Goal: Information Seeking & Learning: Learn about a topic

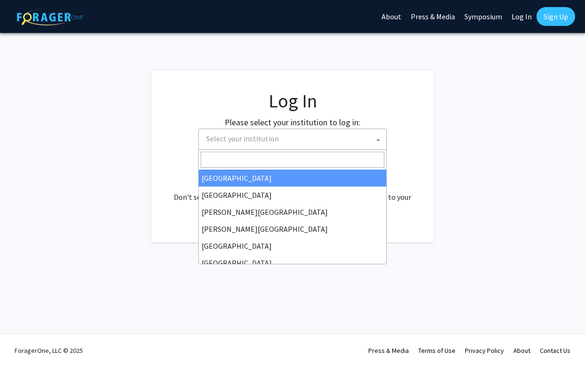
click at [224, 132] on span "Select your institution" at bounding box center [294, 138] width 184 height 19
select select "34"
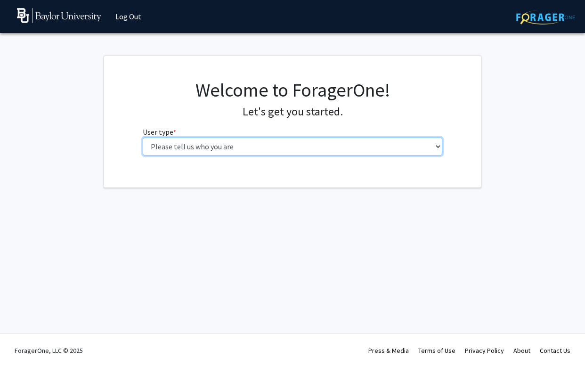
click at [303, 144] on select "Please tell us who you are Undergraduate Student Master's Student Doctoral Cand…" at bounding box center [293, 147] width 300 height 18
select select "1: undergrad"
click at [143, 138] on select "Please tell us who you are Undergraduate Student Master's Student Doctoral Cand…" at bounding box center [293, 147] width 300 height 18
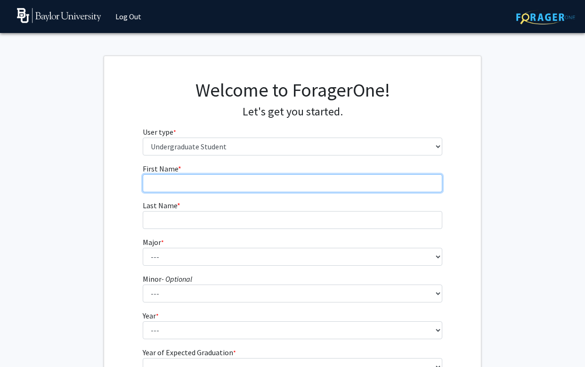
click at [263, 186] on input "First Name * required" at bounding box center [293, 183] width 300 height 18
type input "Mary-Kate"
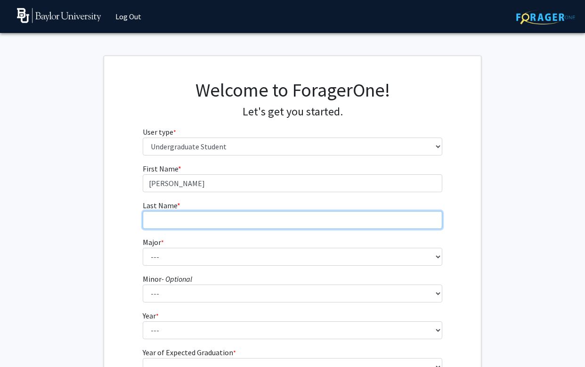
type input "Kalodimos"
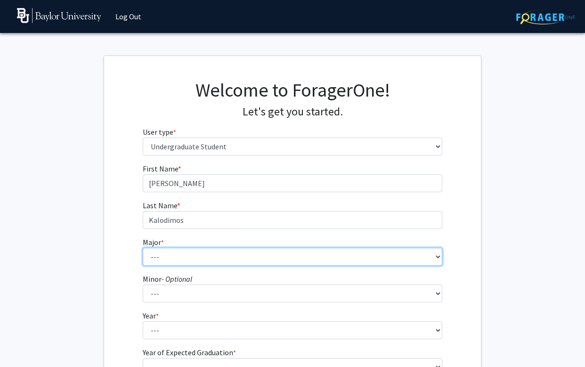
click at [225, 256] on select "--- Accounting American Studies Anthropology Apparel Design & Product Developme…" at bounding box center [293, 257] width 300 height 18
select select "14: 2679"
click at [143, 248] on select "--- Accounting American Studies Anthropology Apparel Design & Product Developme…" at bounding box center [293, 257] width 300 height 18
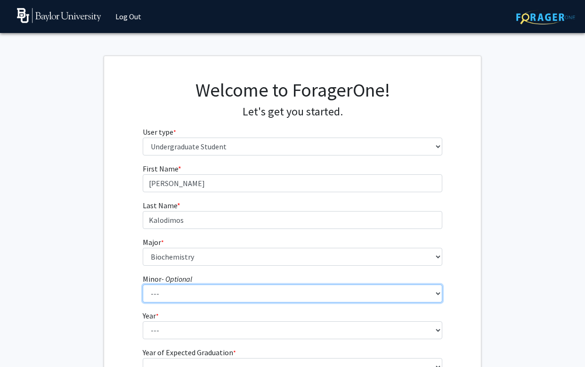
click at [172, 294] on select "--- Advertising American Sign Language American Studies Anthropology Apparel Me…" at bounding box center [293, 293] width 300 height 18
select select "43: 2106"
click at [143, 284] on select "--- Advertising American Sign Language American Studies Anthropology Apparel Me…" at bounding box center [293, 293] width 300 height 18
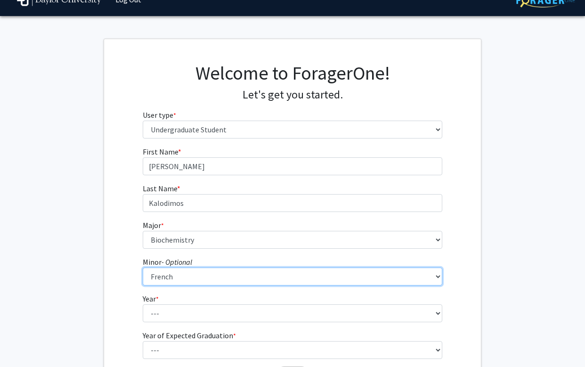
scroll to position [113, 0]
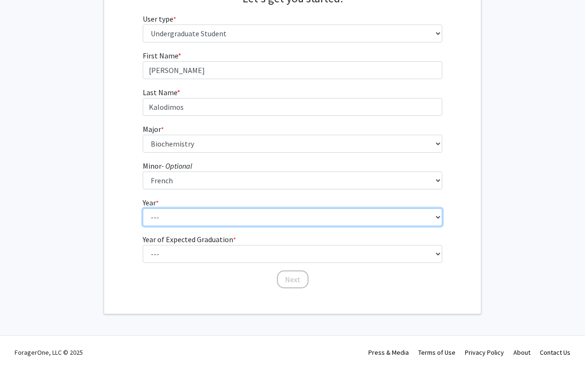
click at [178, 222] on select "--- First-year Sophomore Junior Senior Postbaccalaureate Certificate" at bounding box center [293, 217] width 300 height 18
select select "2: sophomore"
click at [143, 208] on select "--- First-year Sophomore Junior Senior Postbaccalaureate Certificate" at bounding box center [293, 217] width 300 height 18
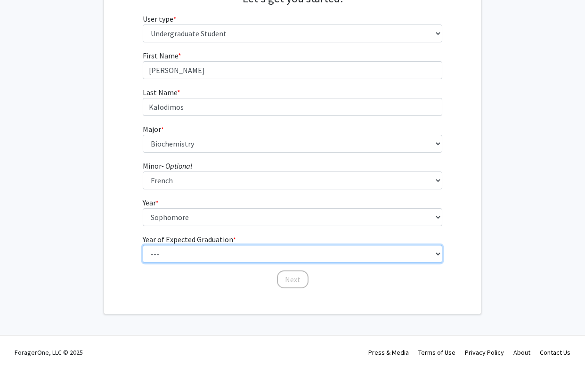
click at [181, 249] on select "--- 2025 2026 2027 2028 2029 2030 2031 2032 2033 2034" at bounding box center [293, 254] width 300 height 18
select select "4: 2028"
click at [143, 245] on select "--- 2025 2026 2027 2028 2029 2030 2031 2032 2033 2034" at bounding box center [293, 254] width 300 height 18
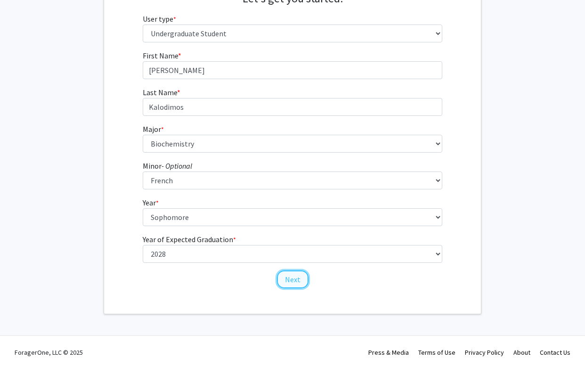
click at [287, 281] on button "Next" at bounding box center [293, 279] width 32 height 18
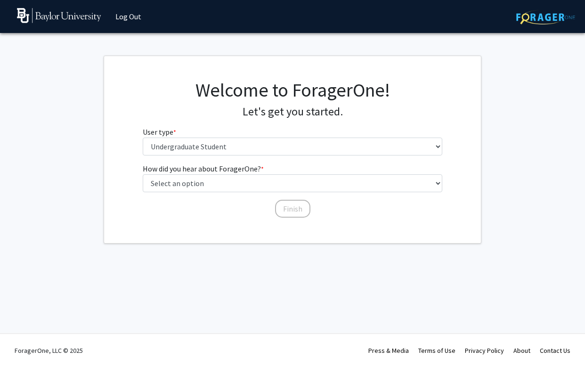
scroll to position [0, 0]
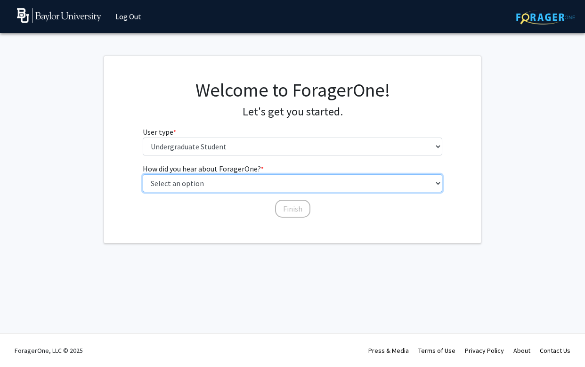
click at [244, 183] on select "Select an option Peer/student recommendation Faculty/staff recommendation Unive…" at bounding box center [293, 183] width 300 height 18
select select "4: university_email"
click at [143, 174] on select "Select an option Peer/student recommendation Faculty/staff recommendation Unive…" at bounding box center [293, 183] width 300 height 18
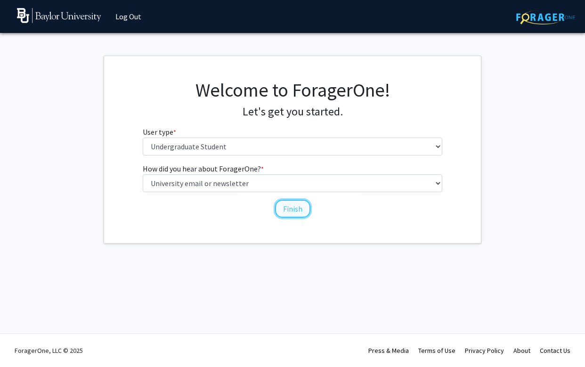
click at [291, 210] on button "Finish" at bounding box center [292, 209] width 35 height 18
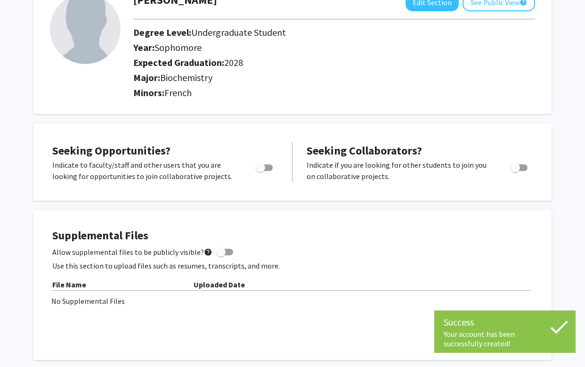
scroll to position [84, 0]
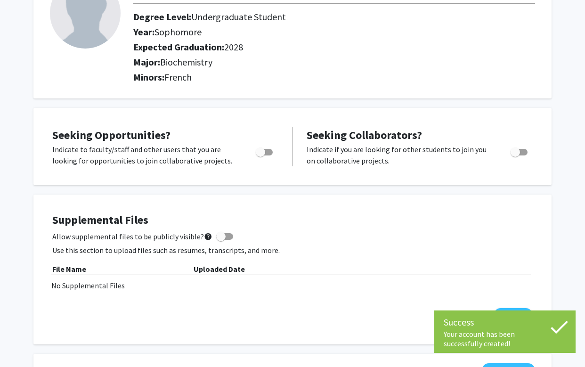
click at [262, 154] on span "Toggle" at bounding box center [260, 151] width 9 height 9
click at [260, 155] on input "Are you actively seeking opportunities?" at bounding box center [260, 155] width 0 height 0
checkbox input "true"
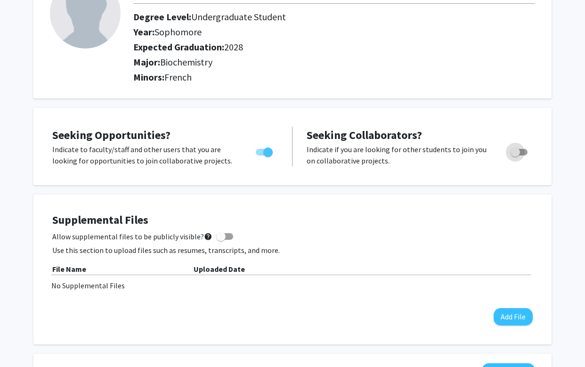
click at [516, 150] on span "Toggle" at bounding box center [514, 151] width 9 height 9
click at [515, 155] on input "Would you like to receive other student requests to work with you?" at bounding box center [515, 155] width 0 height 0
checkbox input "true"
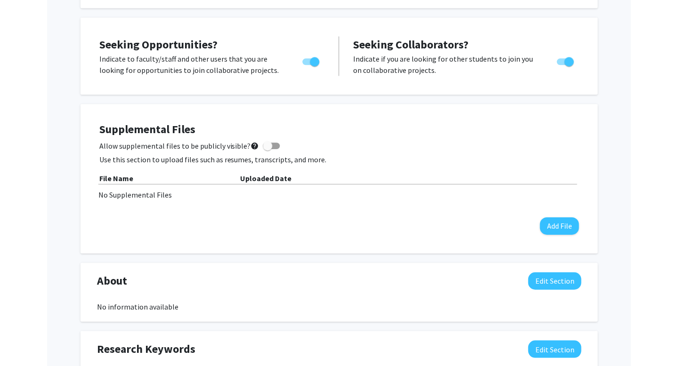
scroll to position [175, 0]
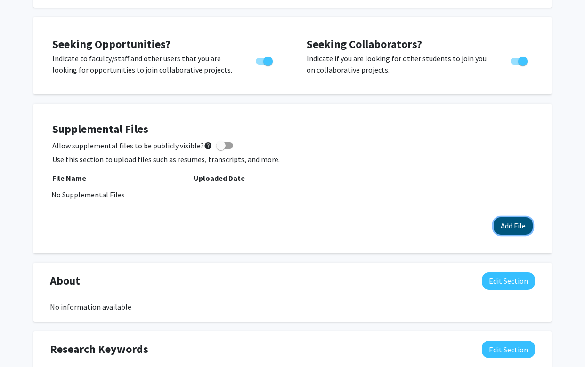
click at [504, 221] on button "Add File" at bounding box center [512, 225] width 39 height 17
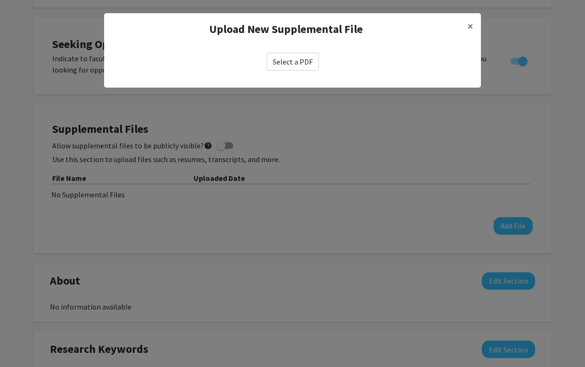
click at [289, 65] on label "Select a PDF" at bounding box center [293, 62] width 52 height 18
click at [0, 0] on input "Select a PDF" at bounding box center [0, 0] width 0 height 0
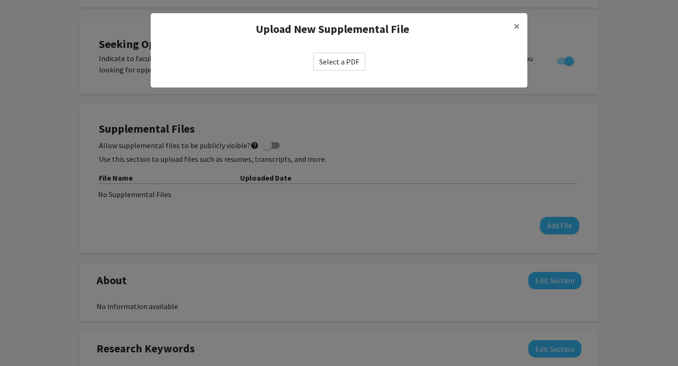
click at [409, 138] on modal-container "Upload New Supplemental File × Select a PDF" at bounding box center [339, 183] width 678 height 366
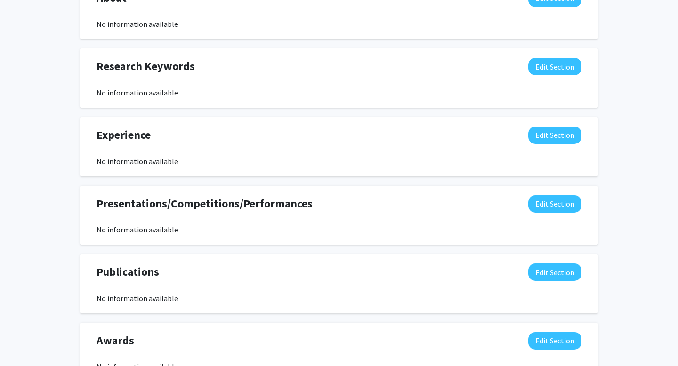
scroll to position [450, 0]
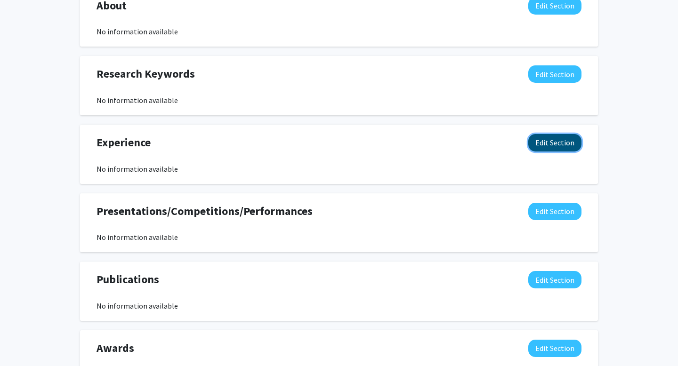
click at [557, 143] on button "Edit Section" at bounding box center [554, 142] width 53 height 17
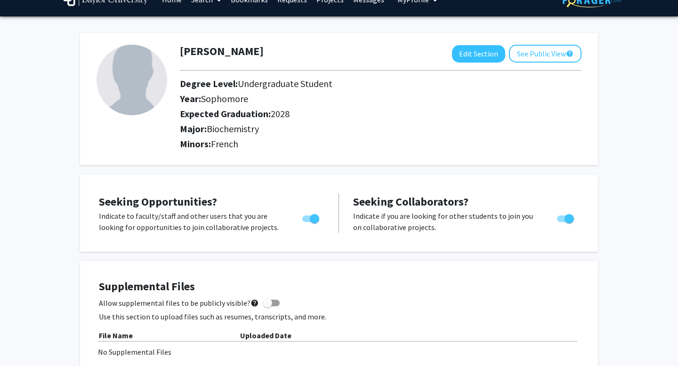
scroll to position [0, 0]
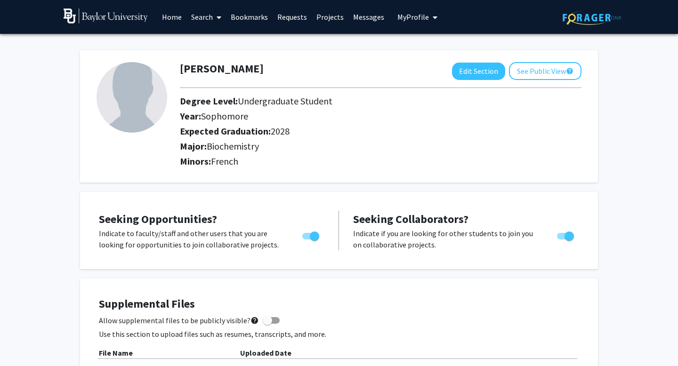
click at [288, 16] on link "Requests" at bounding box center [292, 16] width 39 height 33
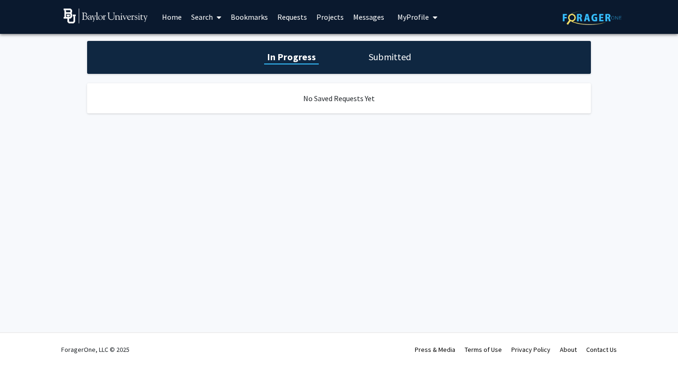
click at [380, 55] on h1 "Submitted" at bounding box center [390, 56] width 48 height 13
click at [169, 28] on link "Home" at bounding box center [171, 16] width 29 height 33
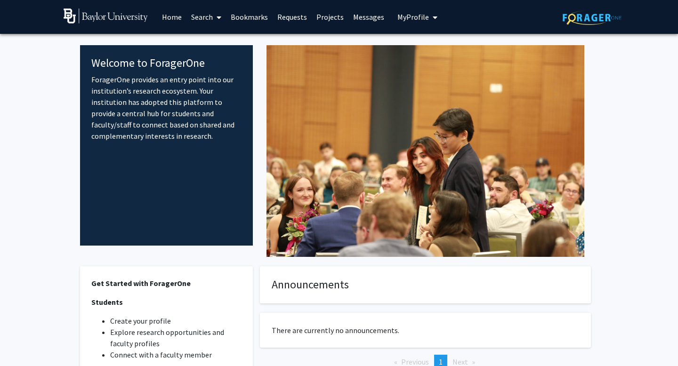
click at [364, 17] on link "Messages" at bounding box center [368, 16] width 40 height 33
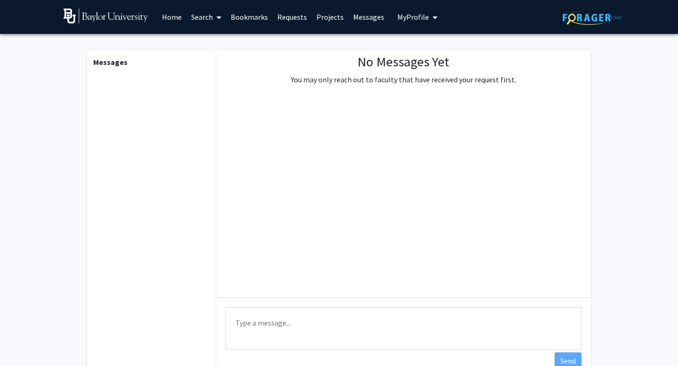
click at [324, 21] on link "Projects" at bounding box center [330, 16] width 37 height 33
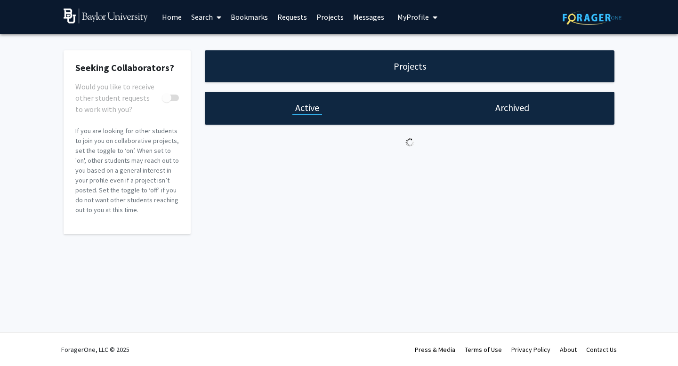
checkbox input "true"
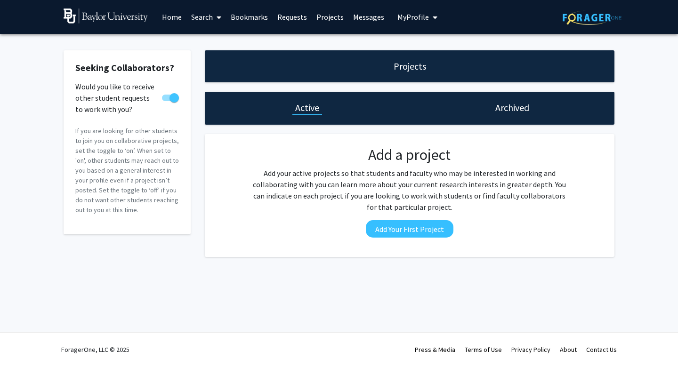
click at [210, 16] on link "Search" at bounding box center [206, 16] width 40 height 33
click at [220, 44] on span "Faculty/Staff" at bounding box center [220, 43] width 69 height 19
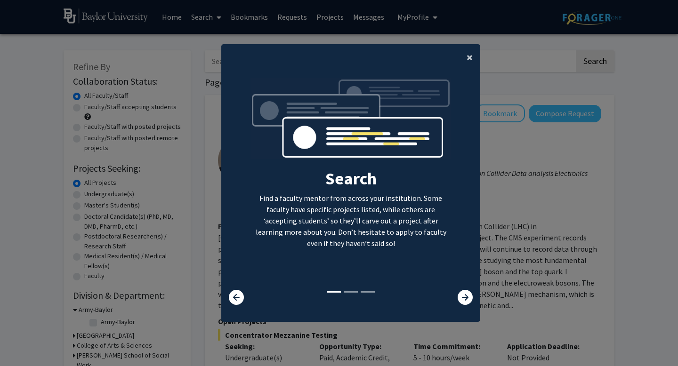
click at [471, 55] on span "×" at bounding box center [470, 57] width 6 height 15
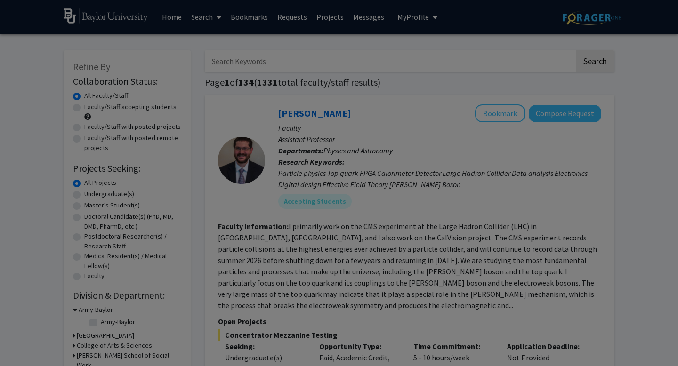
click at [468, 54] on div "Search Find a faculty mentor from across your institution. Some faculty have sp…" at bounding box center [351, 99] width 258 height 212
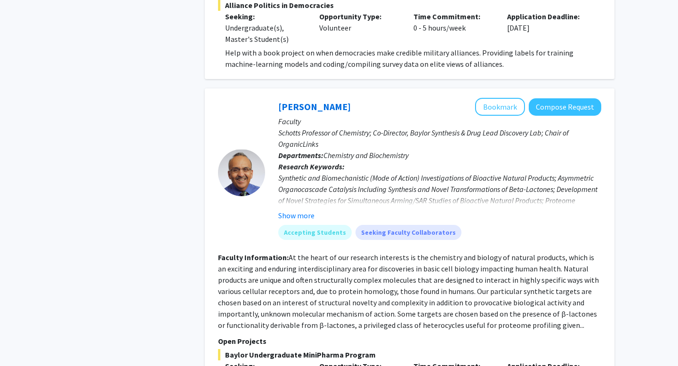
scroll to position [949, 0]
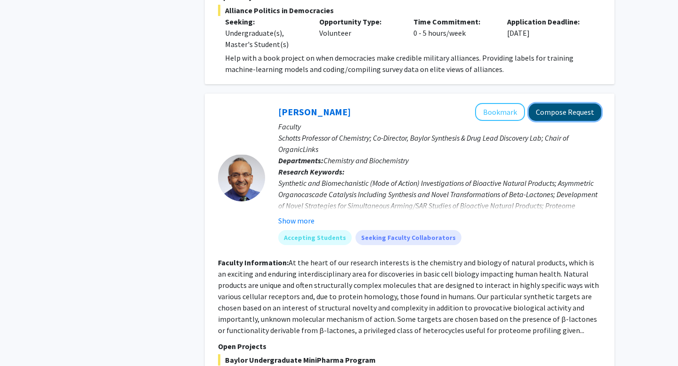
click at [563, 104] on button "Compose Request" at bounding box center [565, 112] width 73 height 17
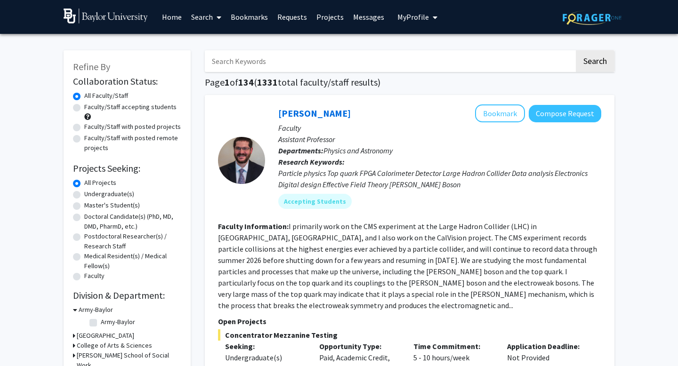
click at [84, 195] on label "Undergraduate(s)" at bounding box center [109, 194] width 50 height 10
click at [84, 195] on input "Undergraduate(s)" at bounding box center [87, 192] width 6 height 6
radio input "true"
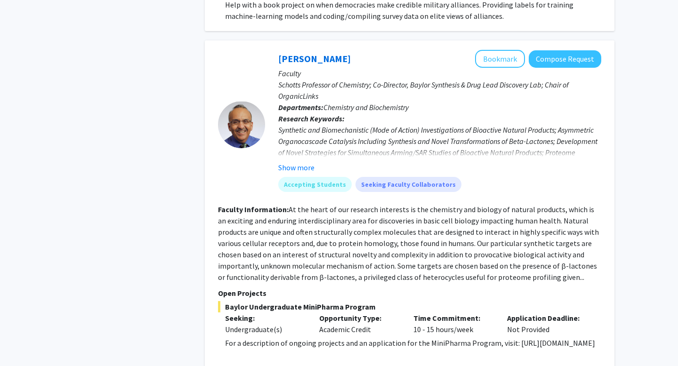
scroll to position [690, 0]
click at [487, 50] on button "Bookmark" at bounding box center [500, 59] width 50 height 18
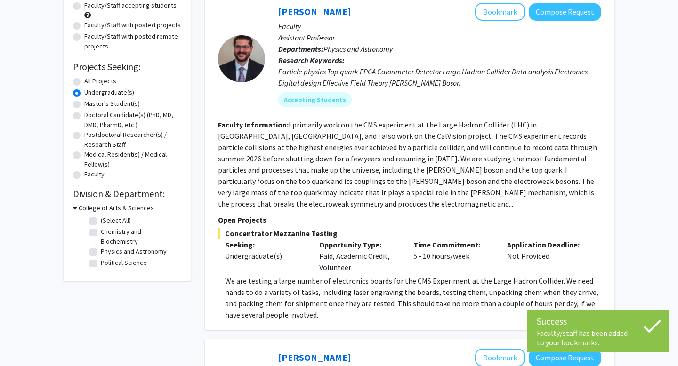
scroll to position [96, 0]
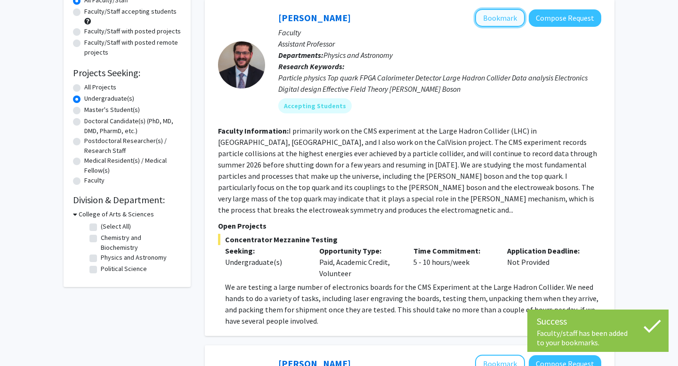
click at [505, 24] on button "Bookmark" at bounding box center [500, 18] width 50 height 18
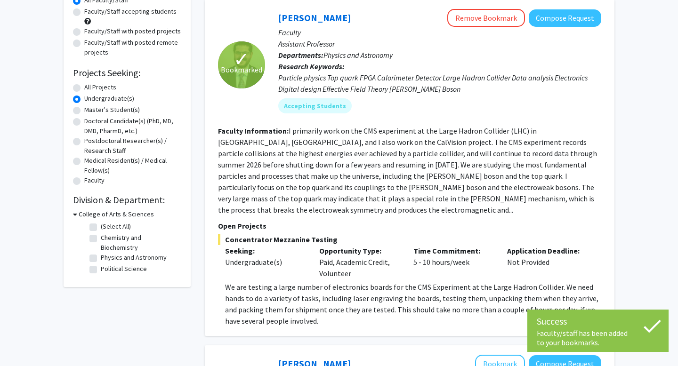
scroll to position [40, 0]
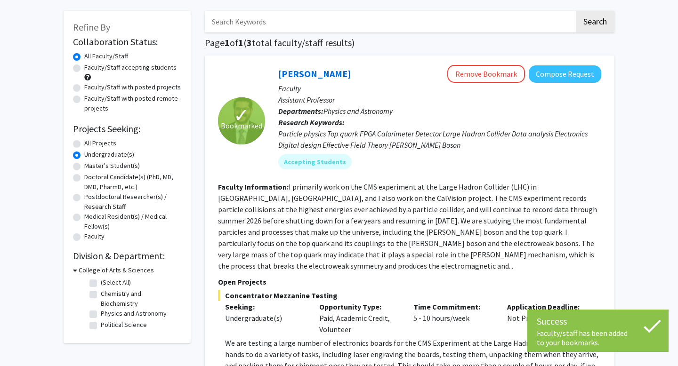
click at [84, 145] on label "All Projects" at bounding box center [100, 143] width 32 height 10
click at [84, 145] on input "All Projects" at bounding box center [87, 141] width 6 height 6
radio input "true"
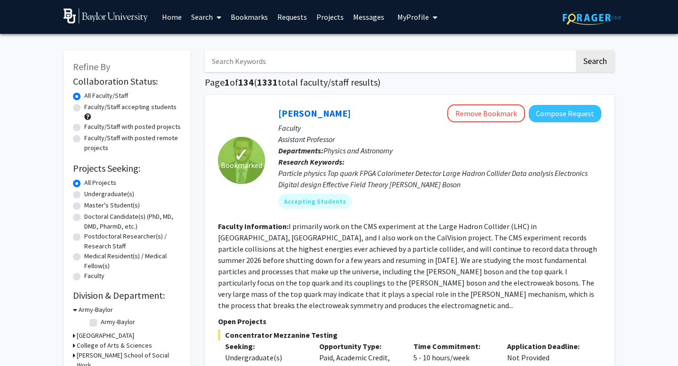
click at [84, 108] on label "Faculty/Staff accepting students" at bounding box center [130, 107] width 92 height 10
click at [84, 108] on input "Faculty/Staff accepting students" at bounding box center [87, 105] width 6 height 6
radio input "true"
click at [84, 129] on label "Faculty/Staff with posted projects" at bounding box center [132, 127] width 97 height 10
click at [84, 128] on input "Faculty/Staff with posted projects" at bounding box center [87, 125] width 6 height 6
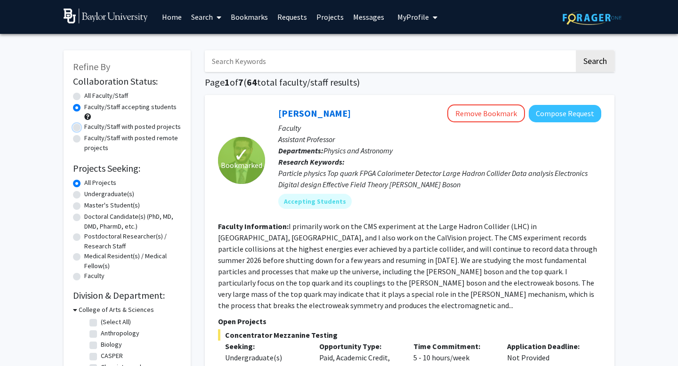
radio input "true"
click at [76, 90] on form "Collaboration Status: Collaboration Status All Faculty/Staff Collaboration Stat…" at bounding box center [127, 179] width 108 height 207
click at [84, 96] on label "All Faculty/Staff" at bounding box center [106, 96] width 44 height 10
click at [84, 96] on input "All Faculty/Staff" at bounding box center [87, 94] width 6 height 6
radio input "true"
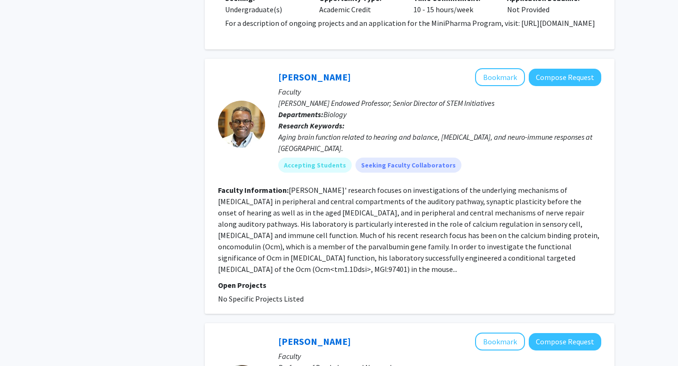
scroll to position [1325, 0]
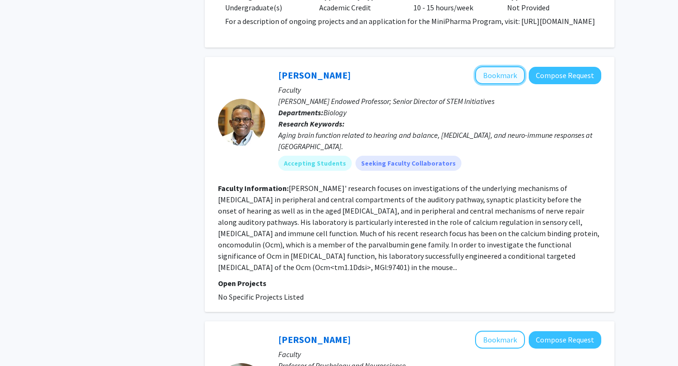
click at [488, 66] on button "Bookmark" at bounding box center [500, 75] width 50 height 18
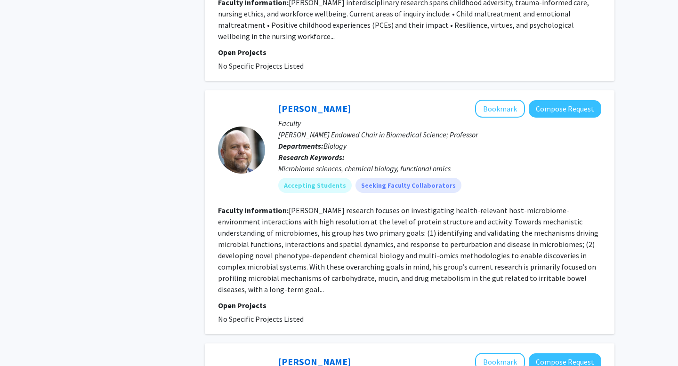
scroll to position [2236, 0]
click at [490, 100] on button "Bookmark" at bounding box center [500, 109] width 50 height 18
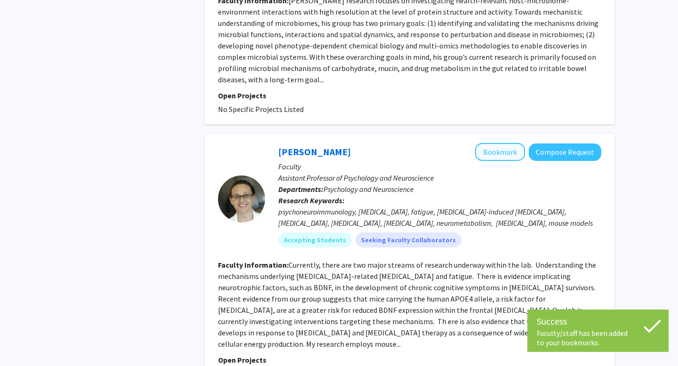
scroll to position [2448, 0]
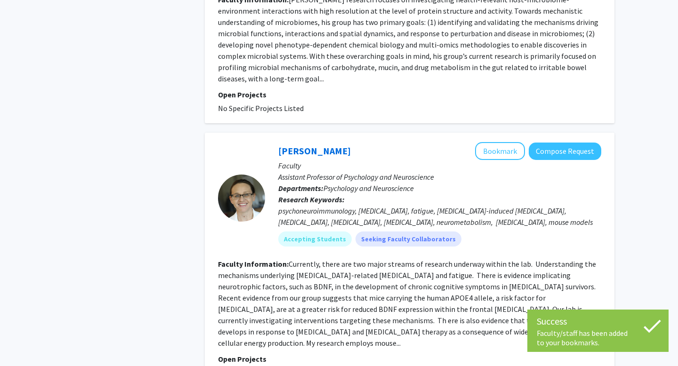
click at [486, 160] on p "Faculty" at bounding box center [439, 165] width 323 height 11
click at [491, 142] on button "Bookmark" at bounding box center [500, 151] width 50 height 18
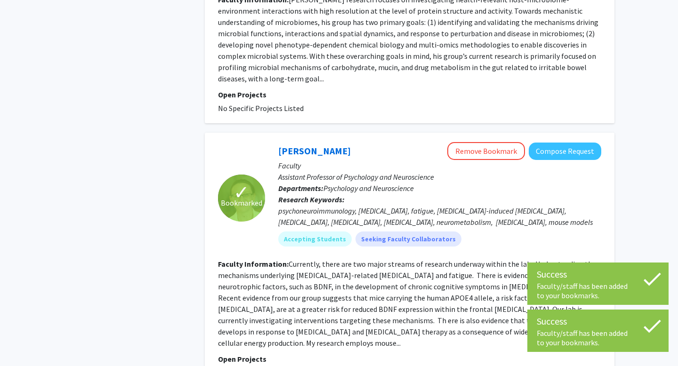
scroll to position [2517, 0]
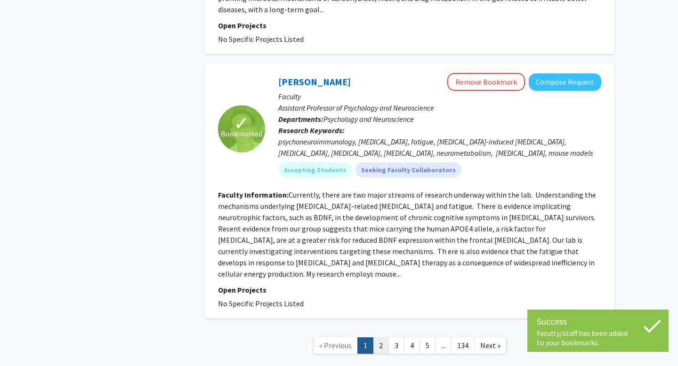
click at [386, 338] on link "2" at bounding box center [381, 346] width 16 height 16
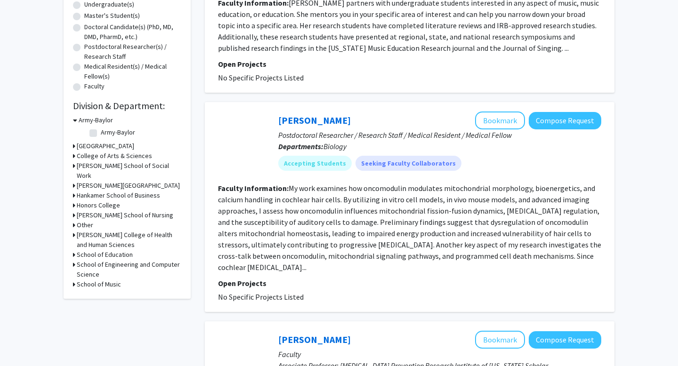
scroll to position [189, 0]
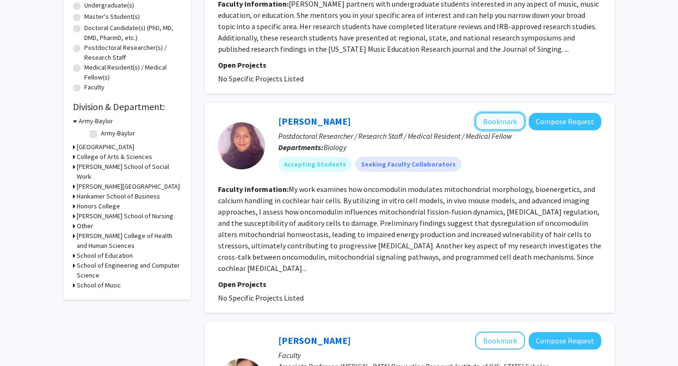
click at [495, 120] on button "Bookmark" at bounding box center [500, 122] width 50 height 18
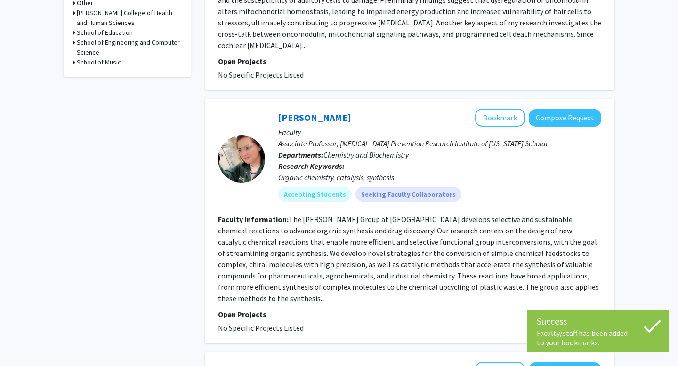
scroll to position [413, 0]
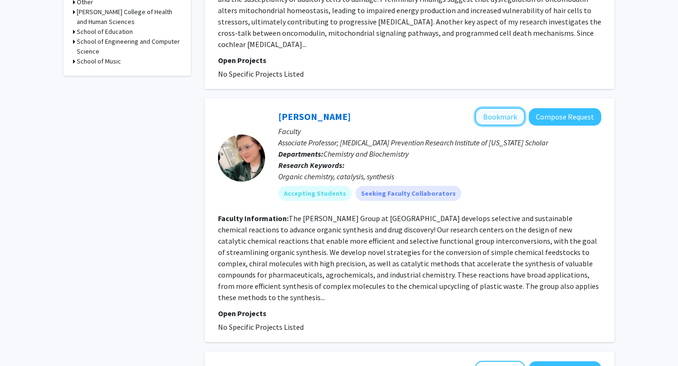
click at [497, 110] on button "Bookmark" at bounding box center [500, 117] width 50 height 18
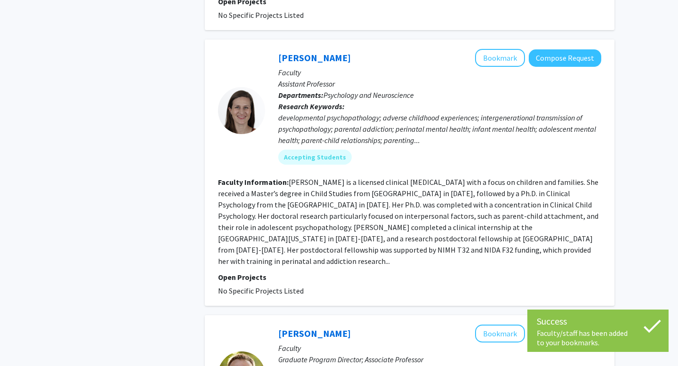
scroll to position [726, 0]
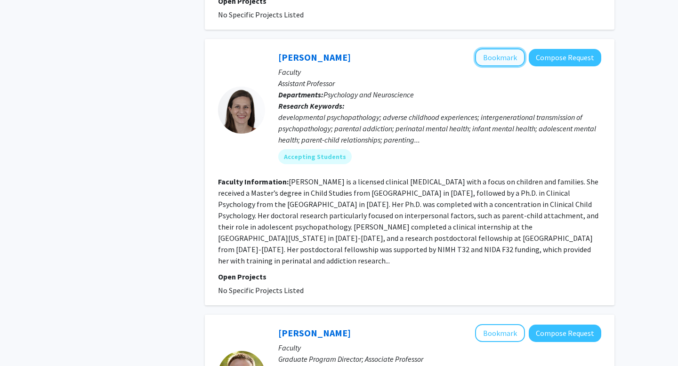
click at [488, 49] on button "Bookmark" at bounding box center [500, 58] width 50 height 18
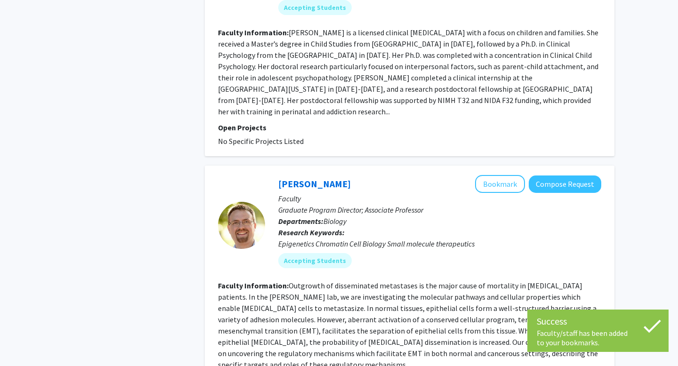
scroll to position [876, 0]
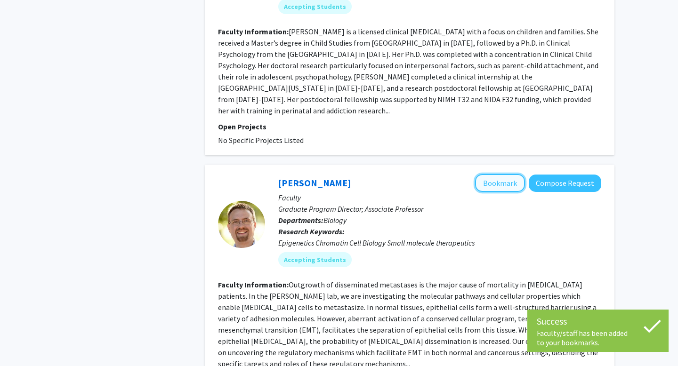
click at [495, 174] on button "Bookmark" at bounding box center [500, 183] width 50 height 18
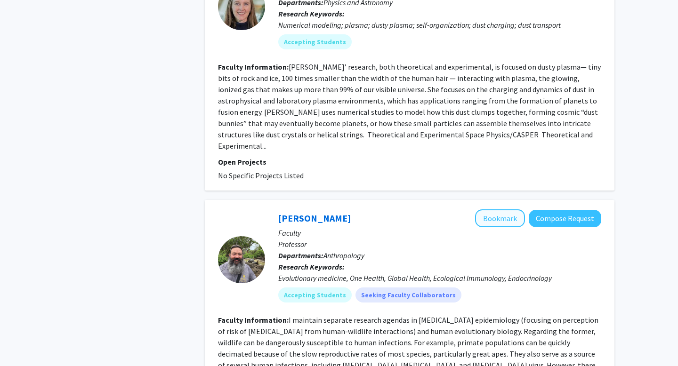
scroll to position [1822, 0]
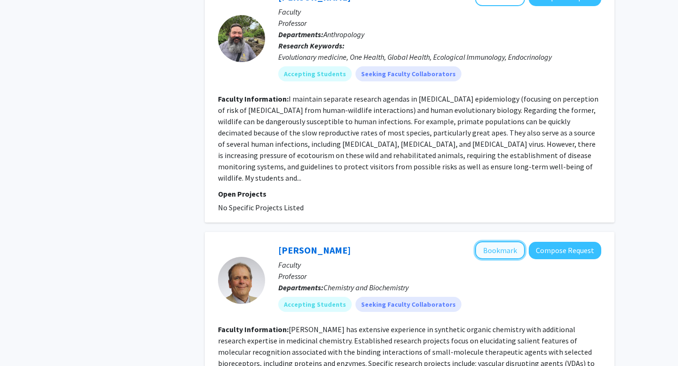
click at [495, 242] on button "Bookmark" at bounding box center [500, 251] width 50 height 18
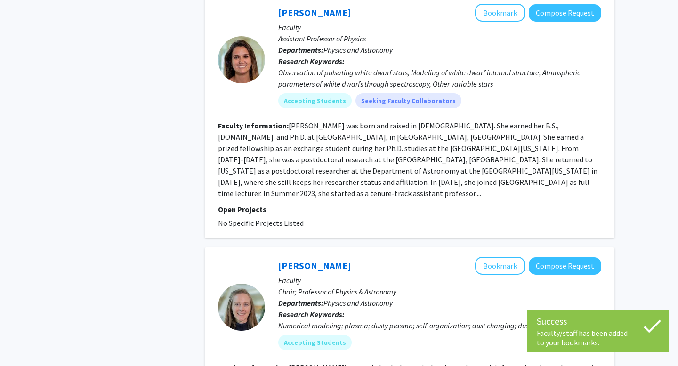
scroll to position [862, 0]
